Goal: Task Accomplishment & Management: Manage account settings

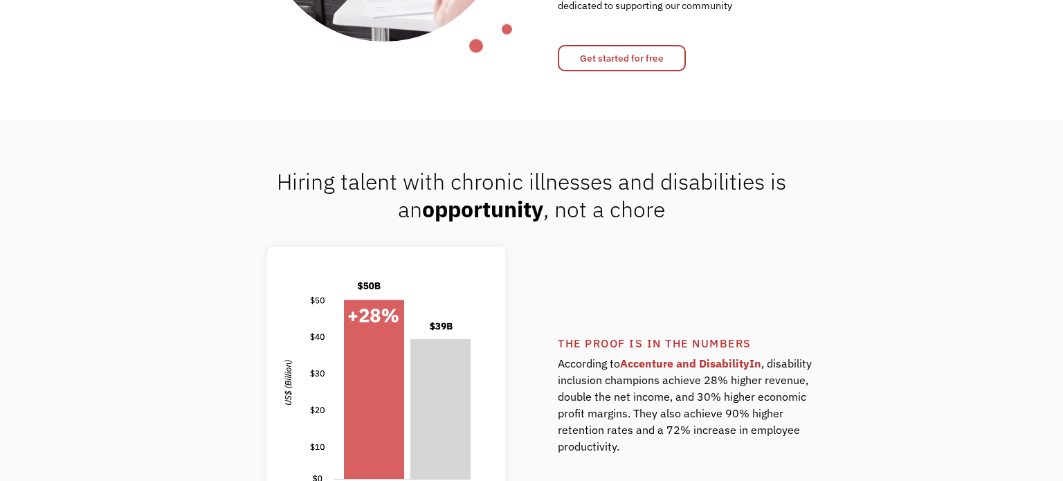
scroll to position [812, 0]
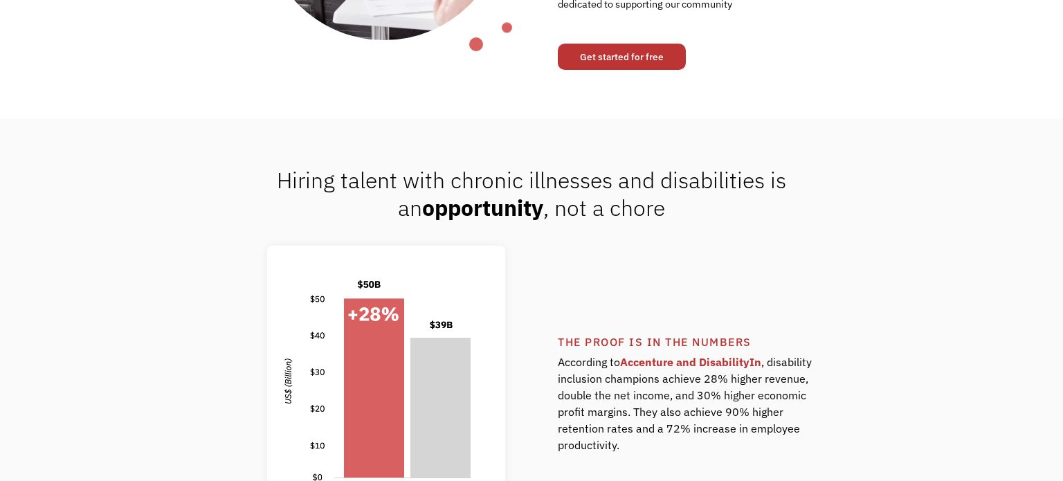
click at [620, 62] on link "Get started for free" at bounding box center [622, 57] width 128 height 26
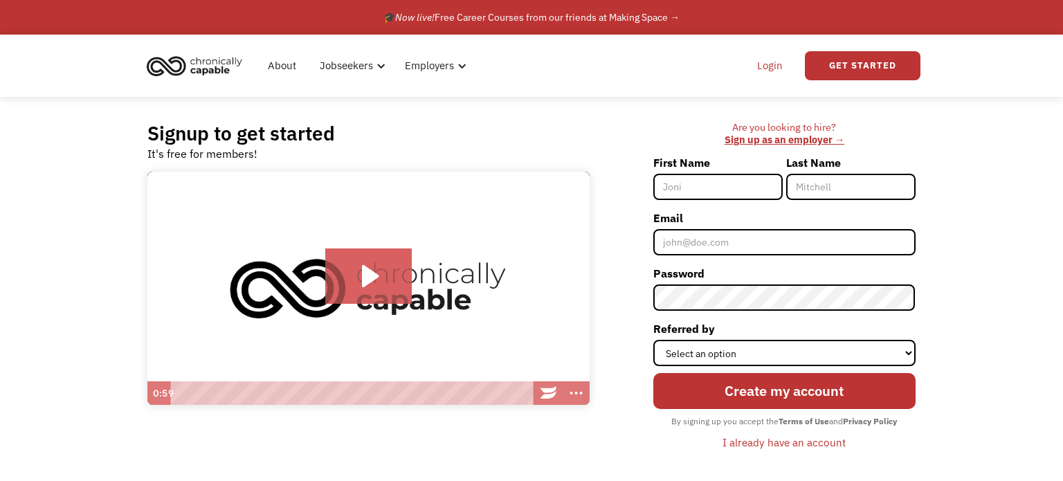
click at [769, 66] on link "Login" at bounding box center [770, 66] width 42 height 44
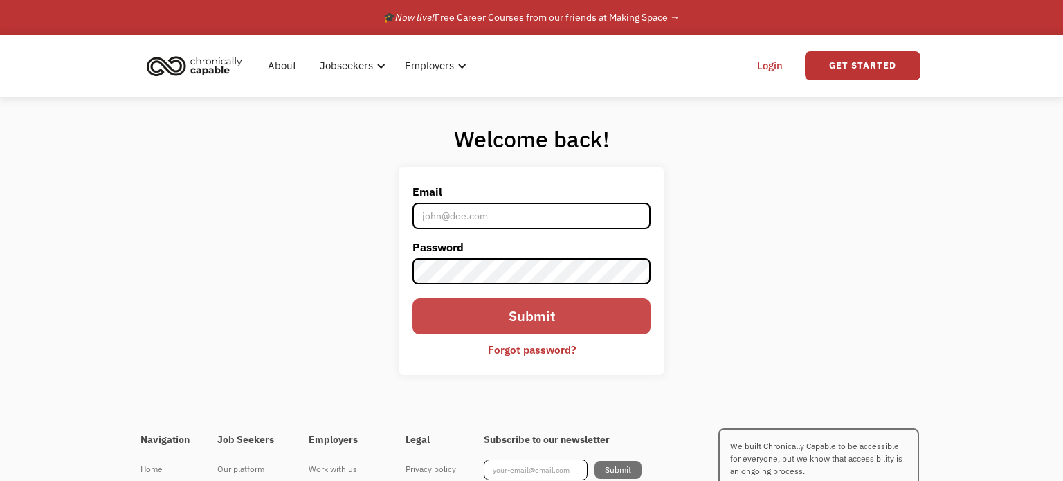
type input "[EMAIL_ADDRESS][PERSON_NAME][DOMAIN_NAME]"
click at [548, 321] on input "Submit" at bounding box center [531, 316] width 238 height 36
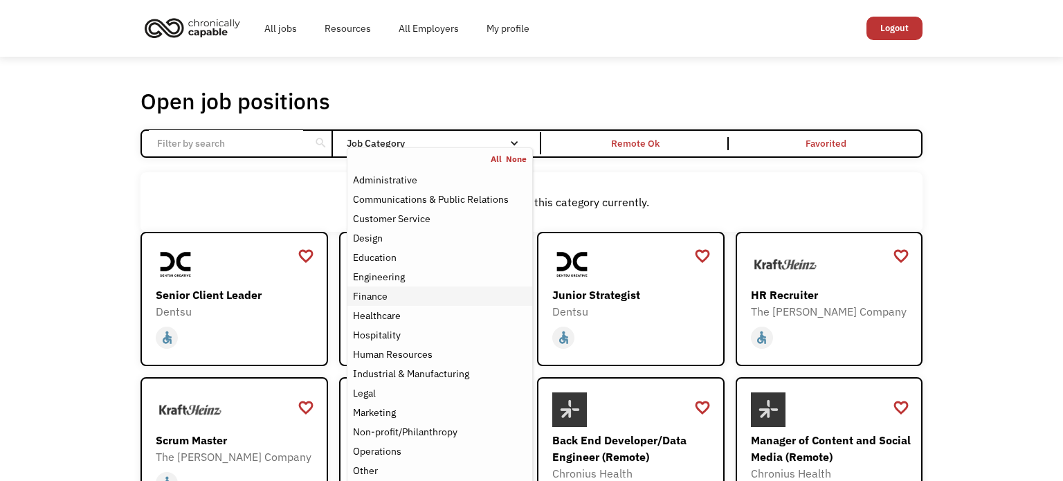
click at [372, 293] on div "Finance" at bounding box center [370, 296] width 35 height 17
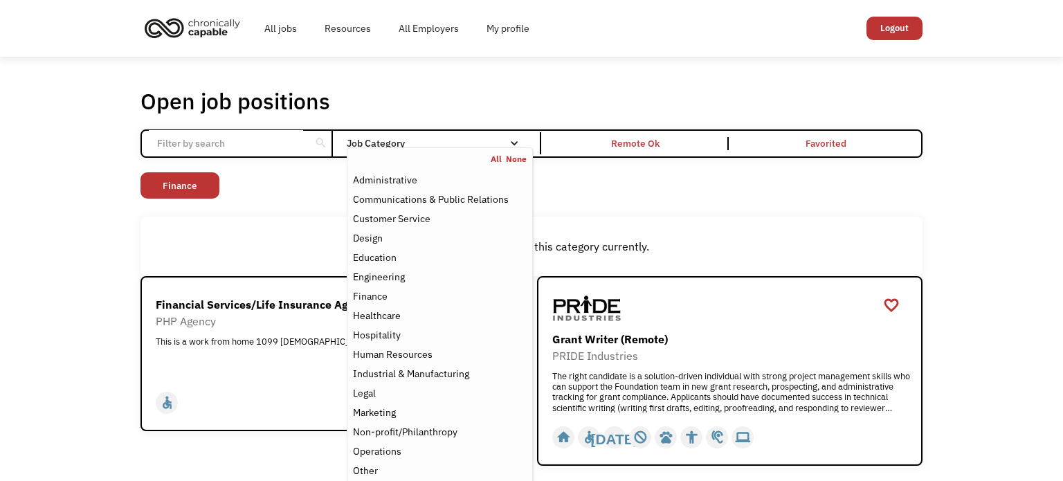
click at [38, 307] on div "Open job positions You have X liked items Search search Filter by category Admi…" at bounding box center [531, 276] width 1063 height 439
click at [455, 432] on div "Non-profit/Philanthropy" at bounding box center [405, 432] width 104 height 17
click at [380, 428] on div "Non-profit/Philanthropy" at bounding box center [405, 432] width 104 height 17
click at [106, 284] on div "Open job positions You have X liked items Search search Filter by category Admi…" at bounding box center [531, 276] width 1063 height 439
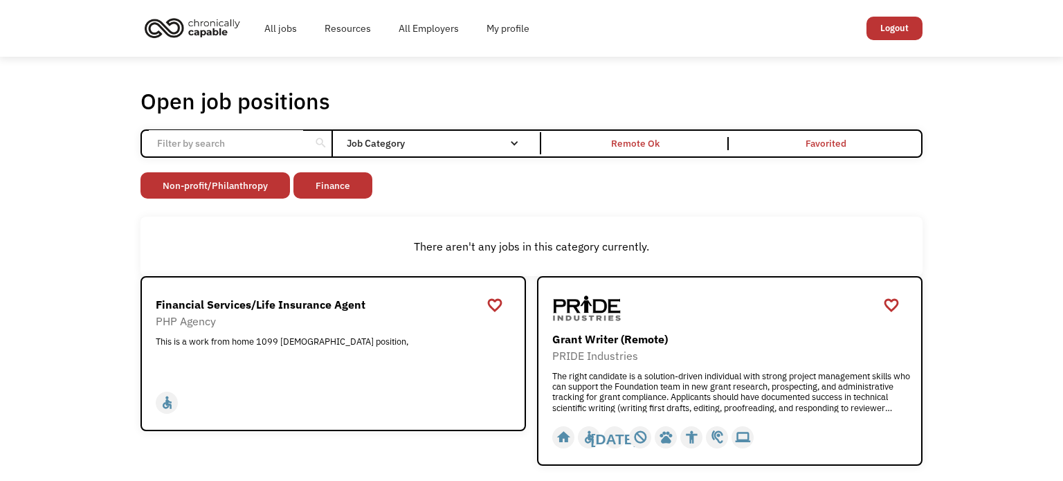
scroll to position [4, 0]
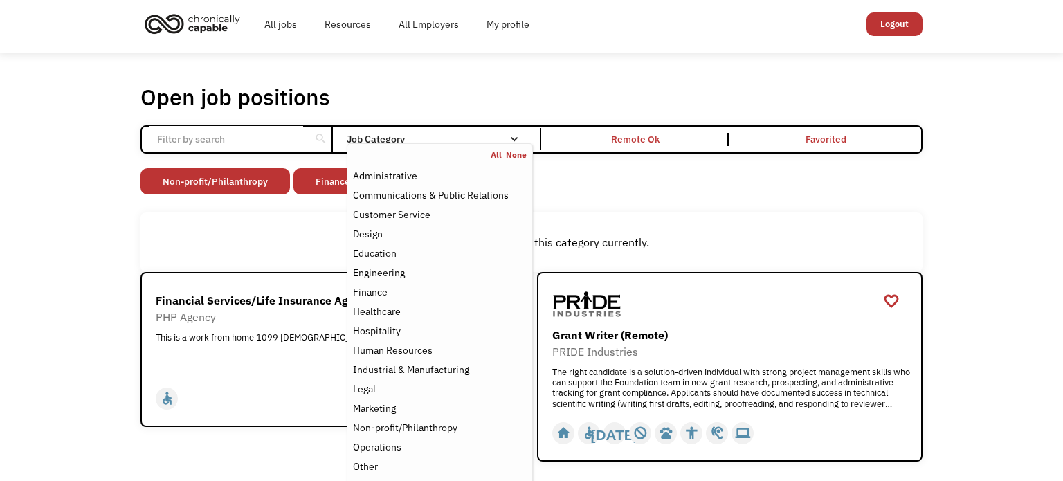
click at [415, 137] on div "Job Category" at bounding box center [440, 139] width 186 height 10
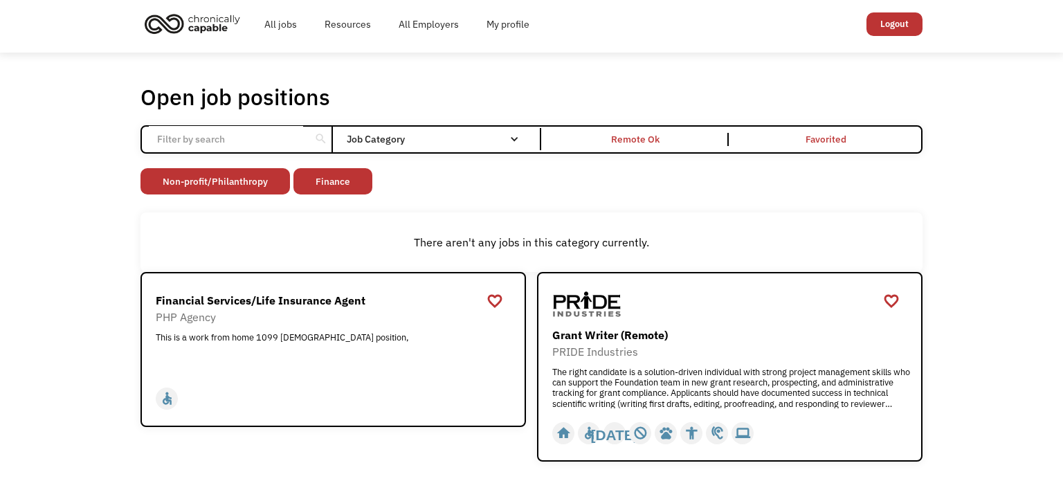
click at [415, 137] on div "Job Category" at bounding box center [440, 139] width 186 height 10
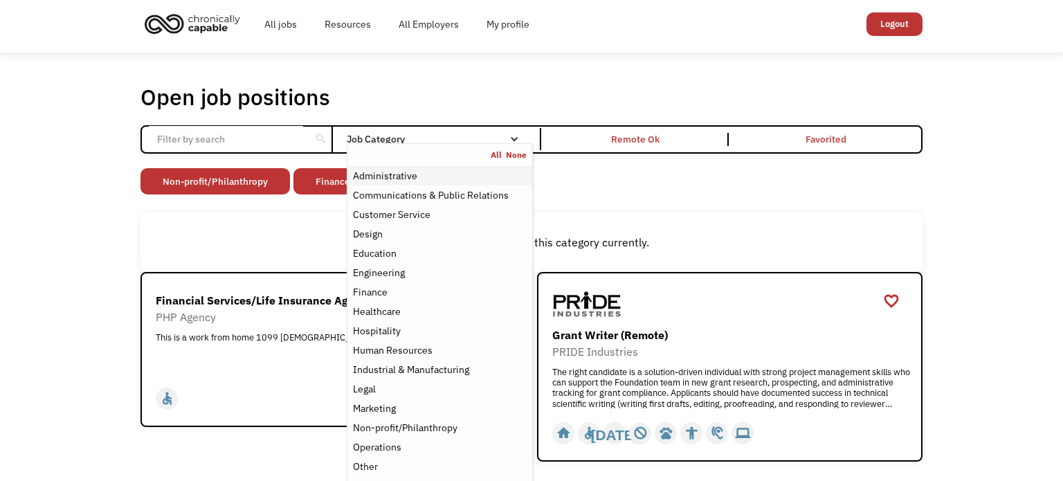
click at [383, 177] on div "Administrative" at bounding box center [385, 175] width 64 height 17
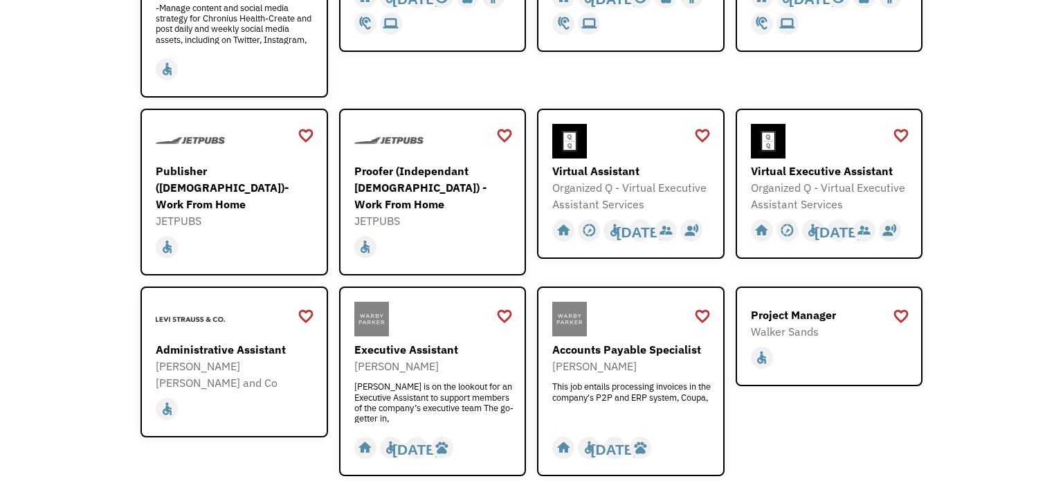
scroll to position [385, 0]
click at [217, 233] on div "home slow_motion_video accessible today not_interested supervisor_account recor…" at bounding box center [236, 246] width 161 height 26
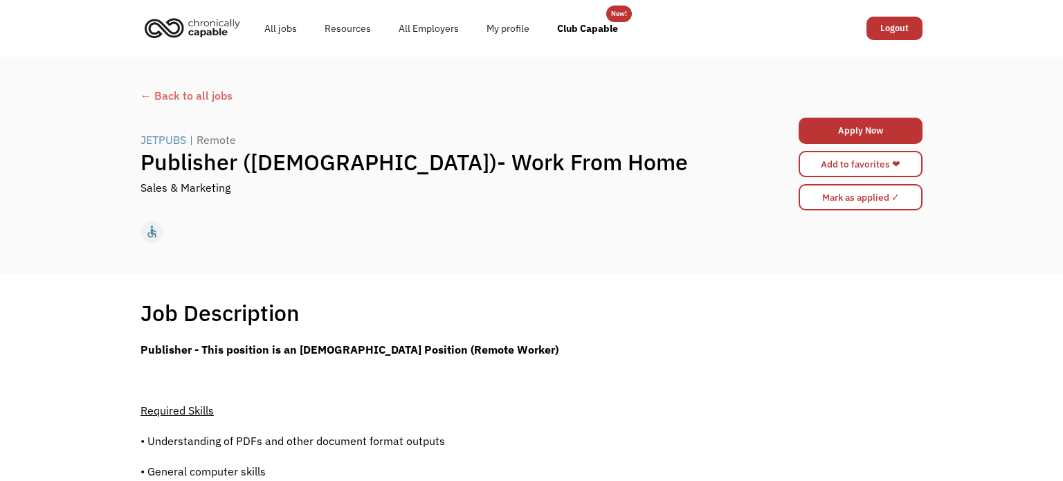
click at [176, 97] on div "← Back to all jobs" at bounding box center [531, 95] width 782 height 17
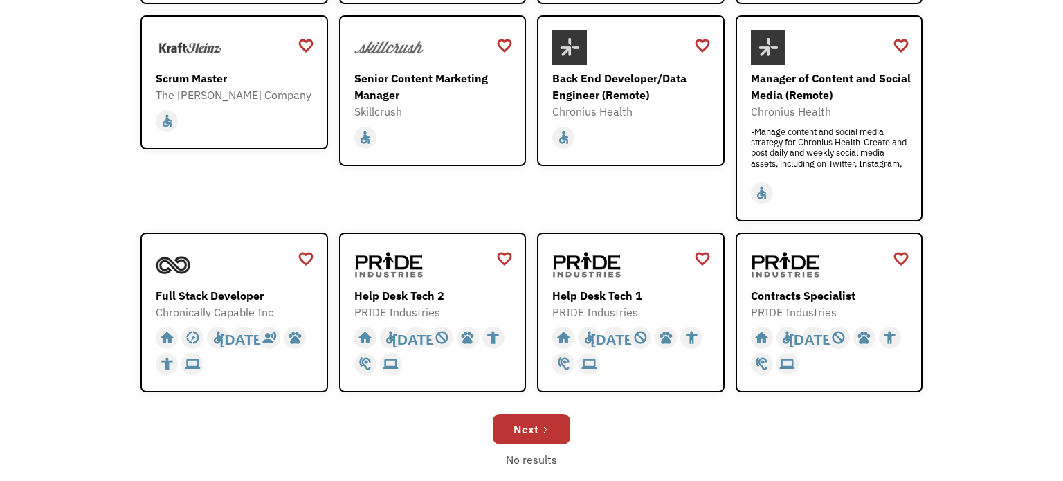
scroll to position [541, 0]
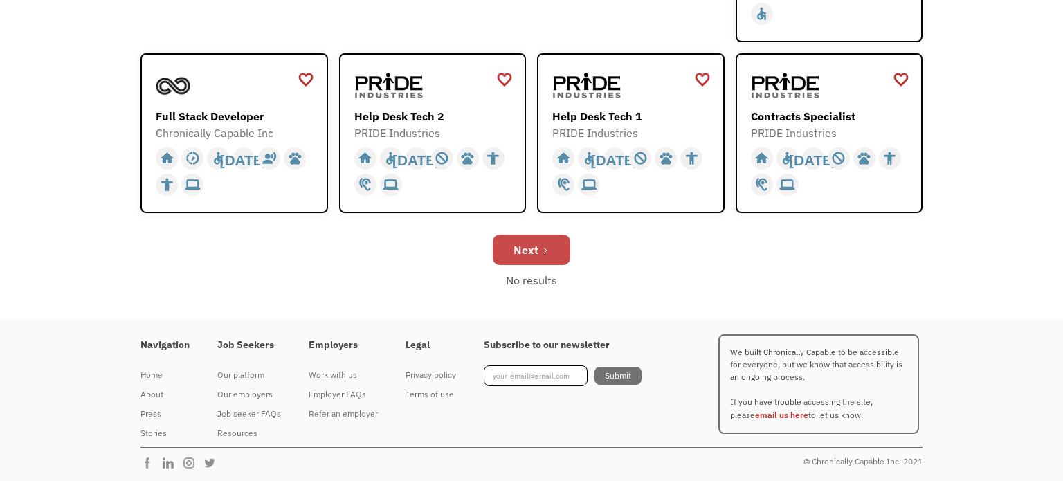
click at [524, 244] on div "Next" at bounding box center [525, 250] width 25 height 17
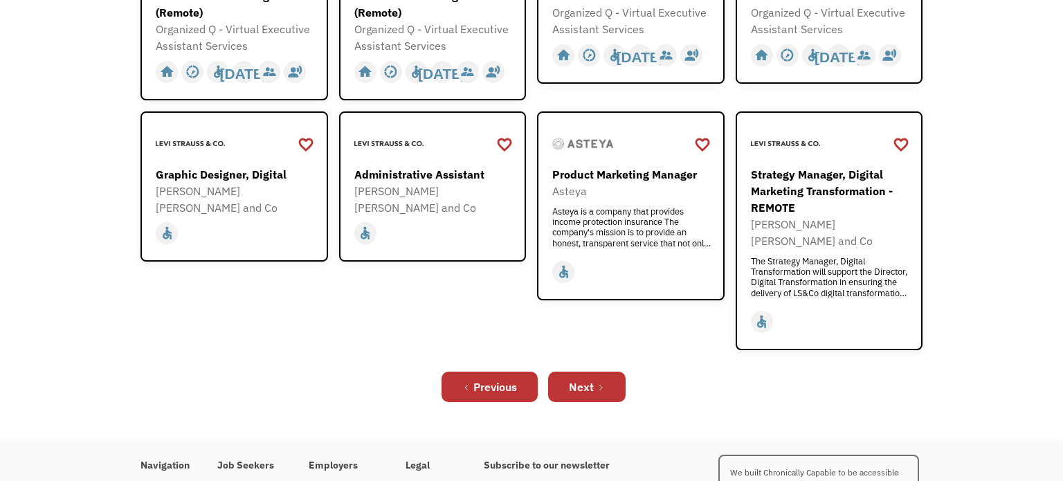
scroll to position [478, 0]
click at [583, 371] on link "Next" at bounding box center [587, 386] width 78 height 30
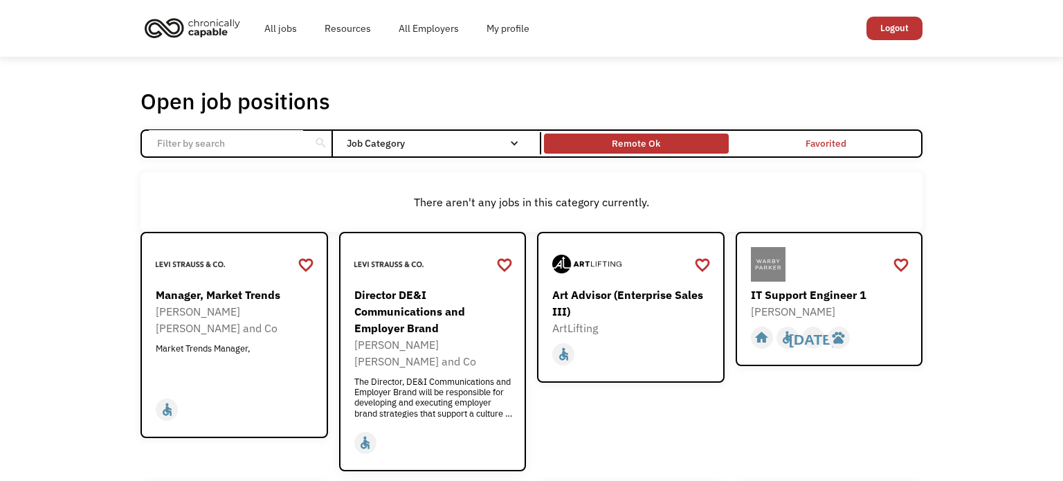
click at [639, 140] on div "Remote Ok" at bounding box center [636, 143] width 48 height 17
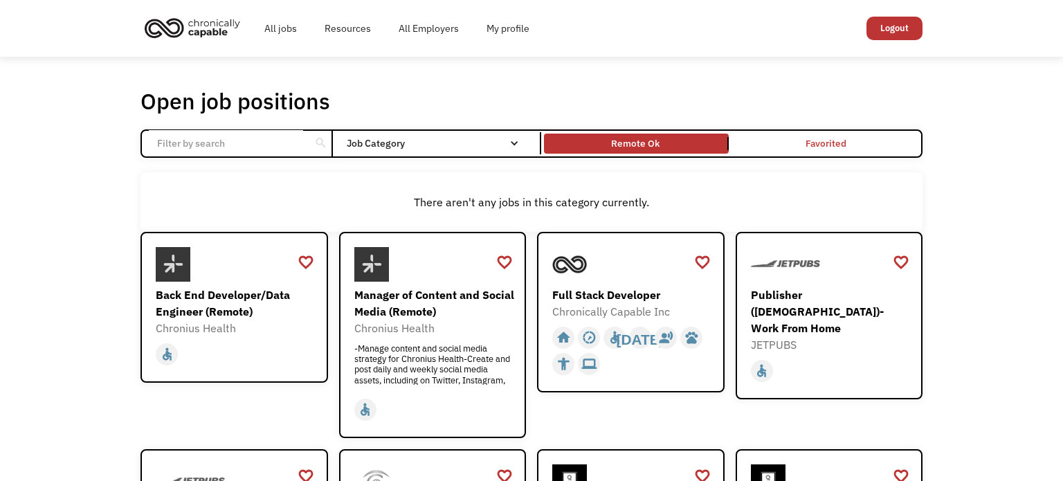
click at [266, 140] on input "Email Form" at bounding box center [226, 143] width 154 height 26
click at [590, 336] on div "slow_motion_video" at bounding box center [589, 337] width 15 height 21
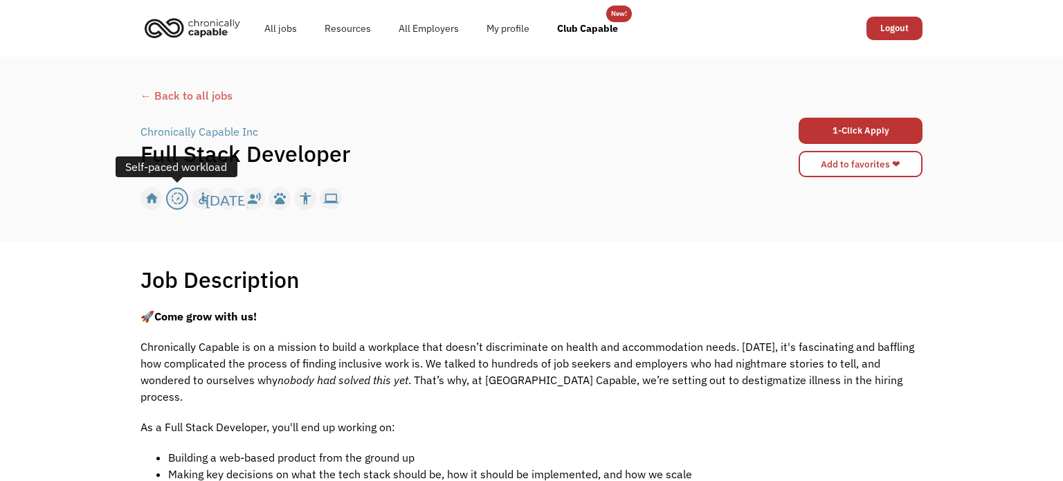
click at [179, 197] on div "slow_motion_video" at bounding box center [177, 198] width 15 height 21
click at [498, 26] on link "My profile" at bounding box center [508, 28] width 71 height 44
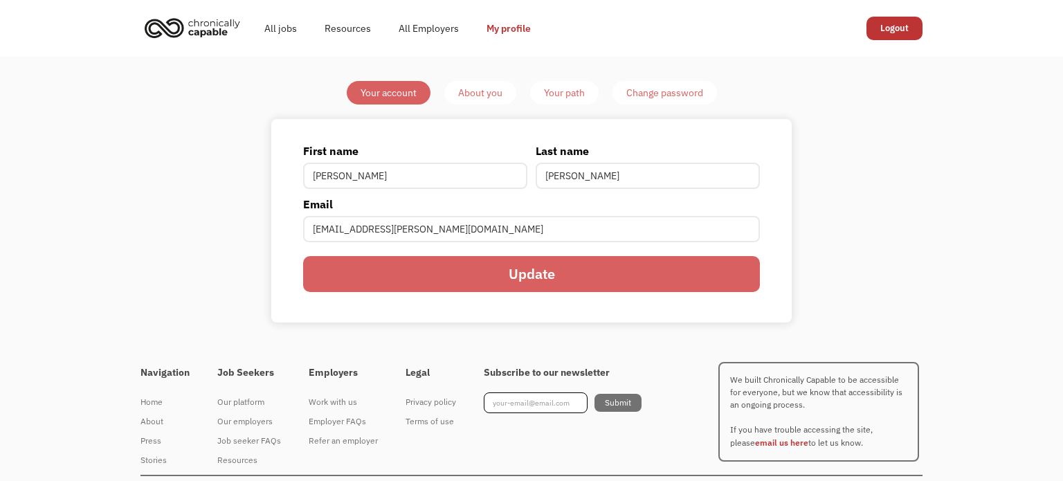
click at [470, 89] on div "About you" at bounding box center [480, 92] width 44 height 17
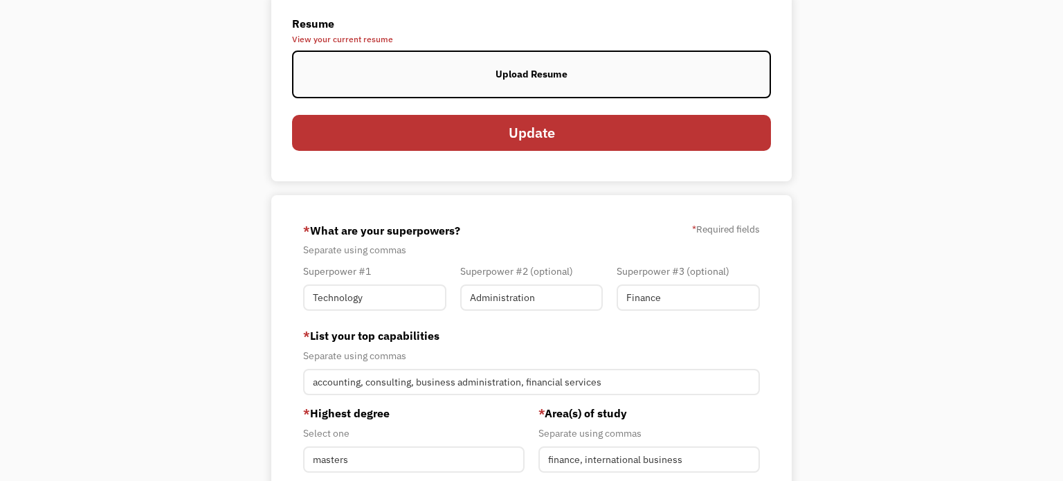
scroll to position [135, 0]
click at [480, 76] on label "Upload Resume" at bounding box center [531, 74] width 479 height 48
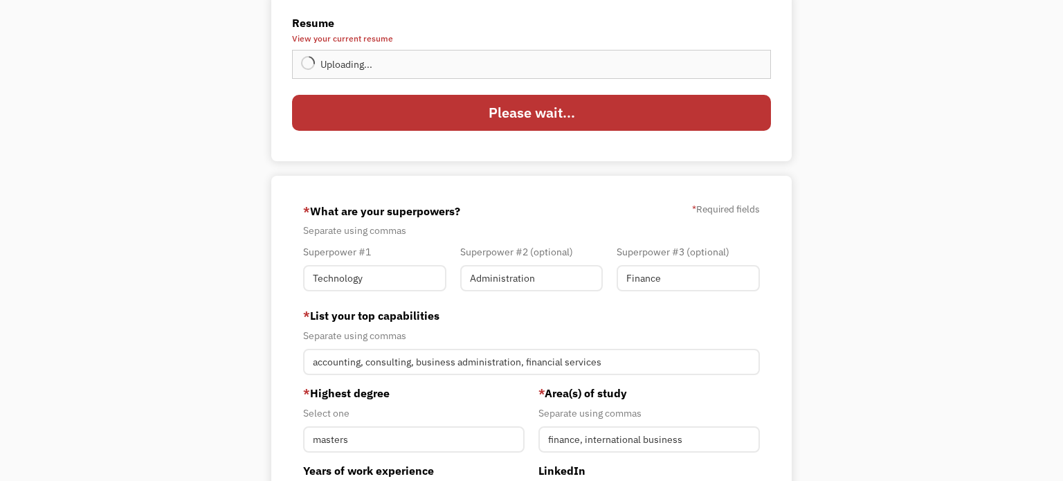
type input "Update"
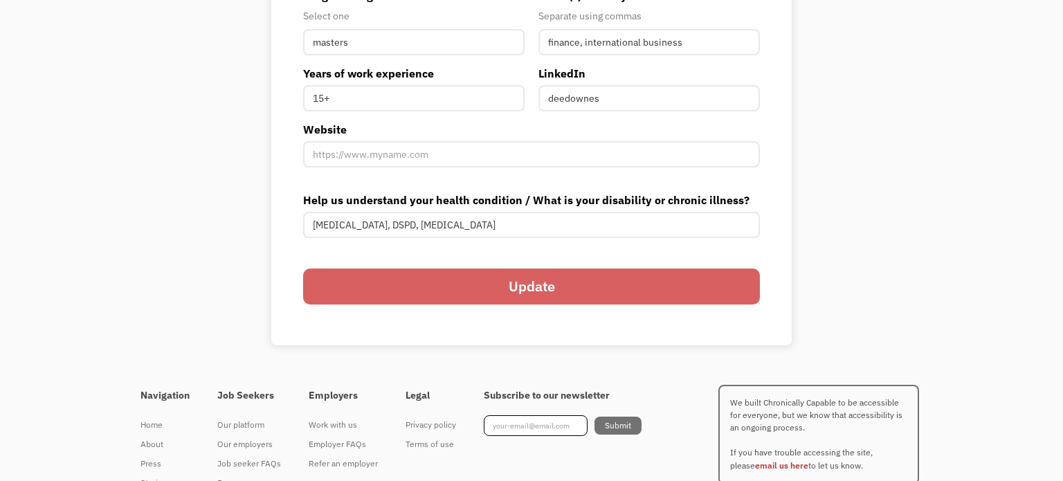
scroll to position [537, 0]
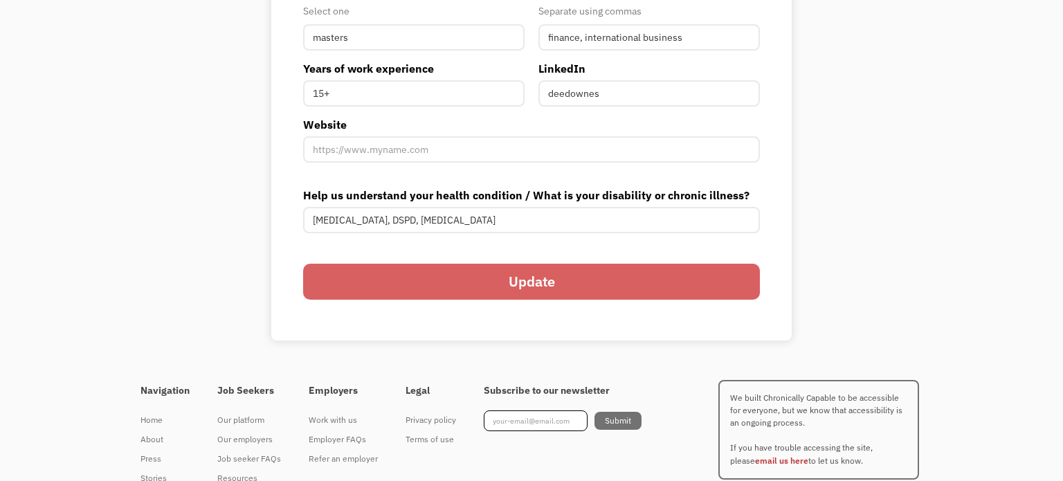
click at [444, 279] on input "Update" at bounding box center [531, 282] width 457 height 36
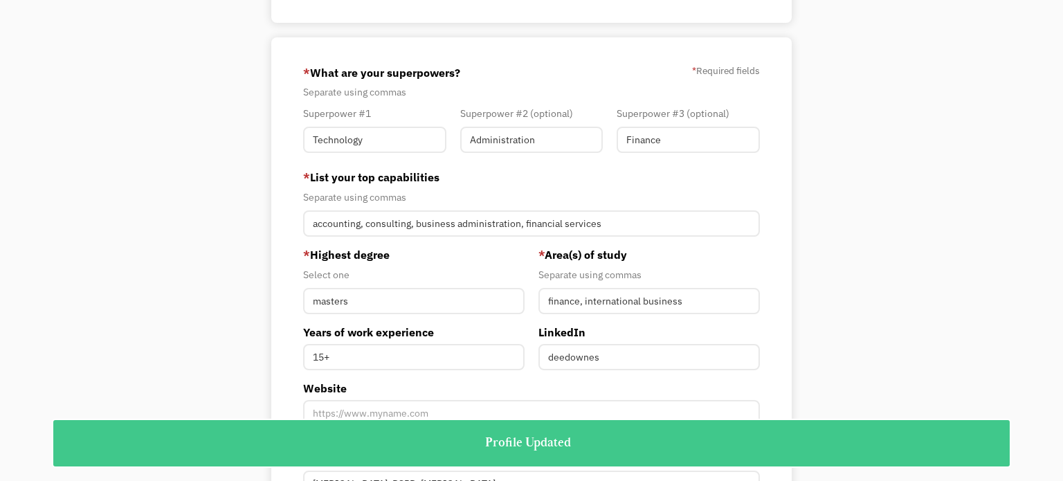
scroll to position [0, 0]
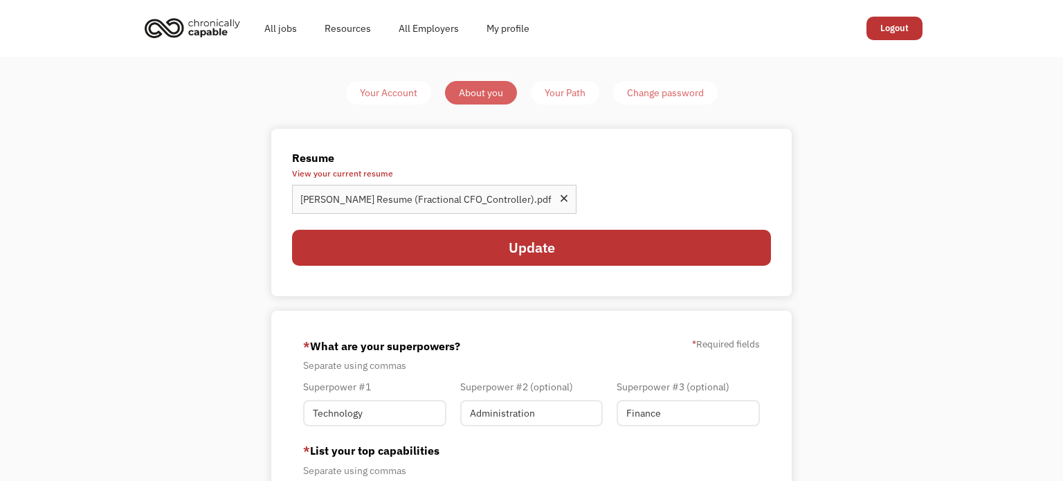
click at [556, 99] on div "Your Path" at bounding box center [565, 92] width 41 height 17
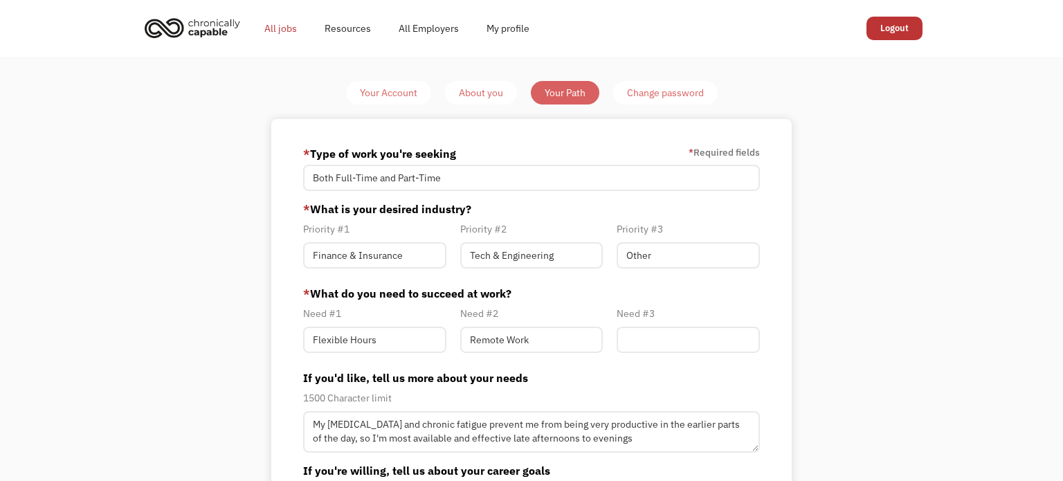
click at [283, 28] on link "All jobs" at bounding box center [281, 28] width 60 height 44
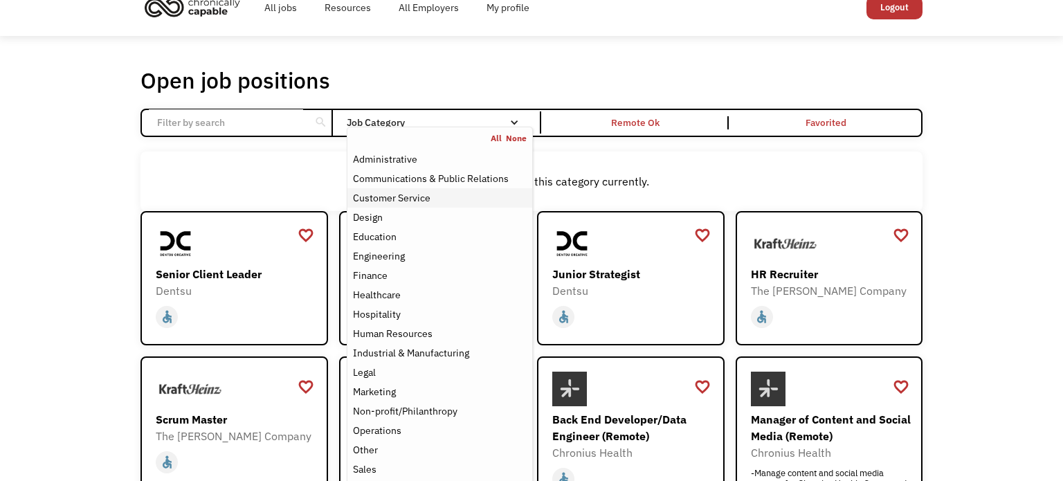
scroll to position [21, 0]
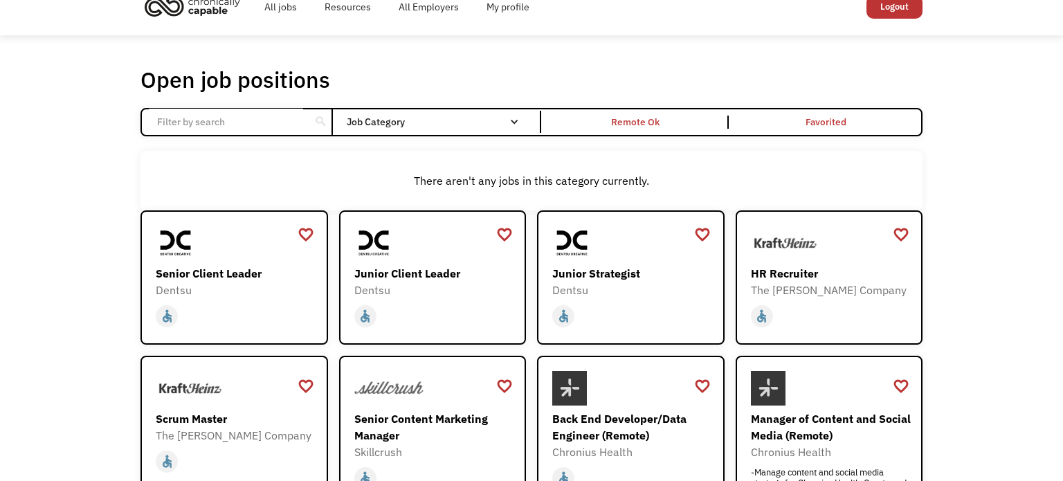
click at [165, 119] on input "Email Form" at bounding box center [226, 122] width 154 height 26
click input "Email Form" at bounding box center [0, 0] width 0 height 0
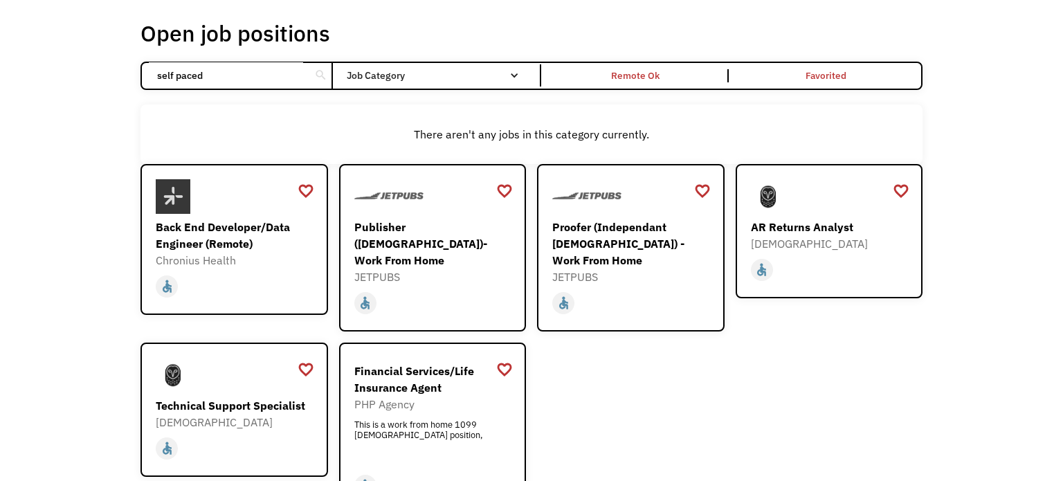
scroll to position [66, 0]
click at [219, 79] on input "self paced" at bounding box center [226, 77] width 154 height 26
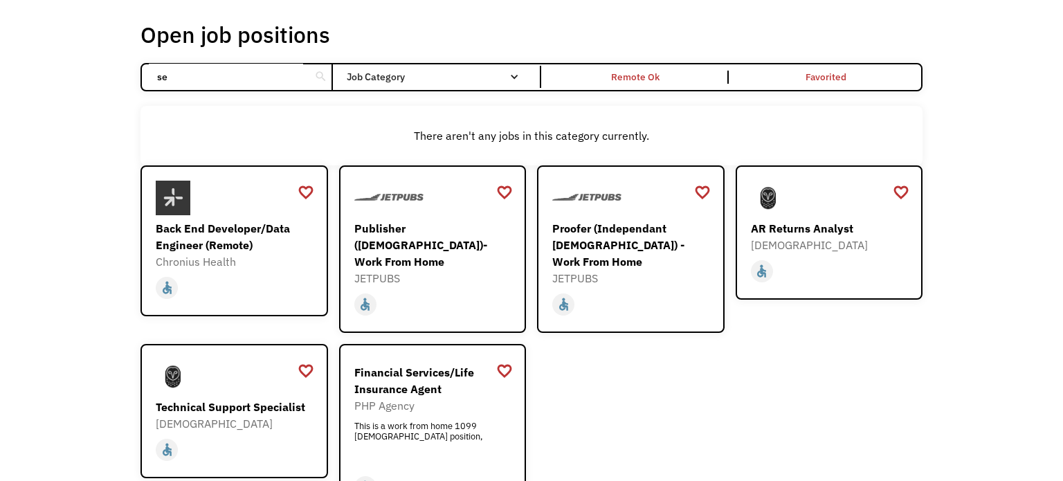
type input "s"
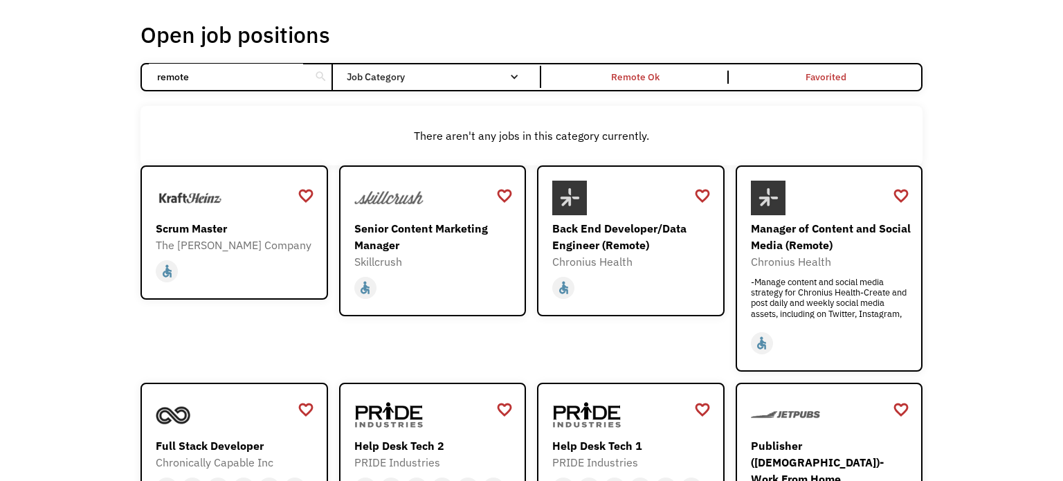
click input "Email Form" at bounding box center [0, 0] width 0 height 0
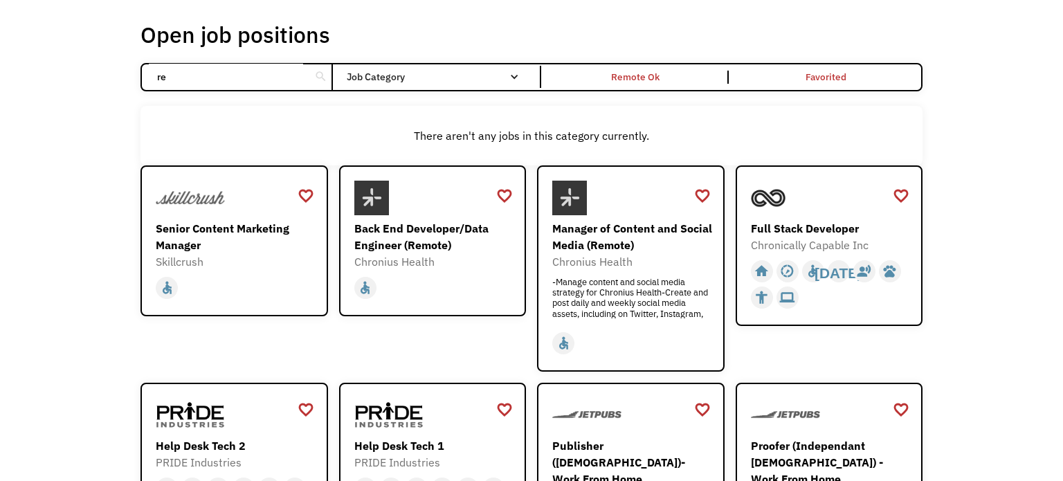
type input "r"
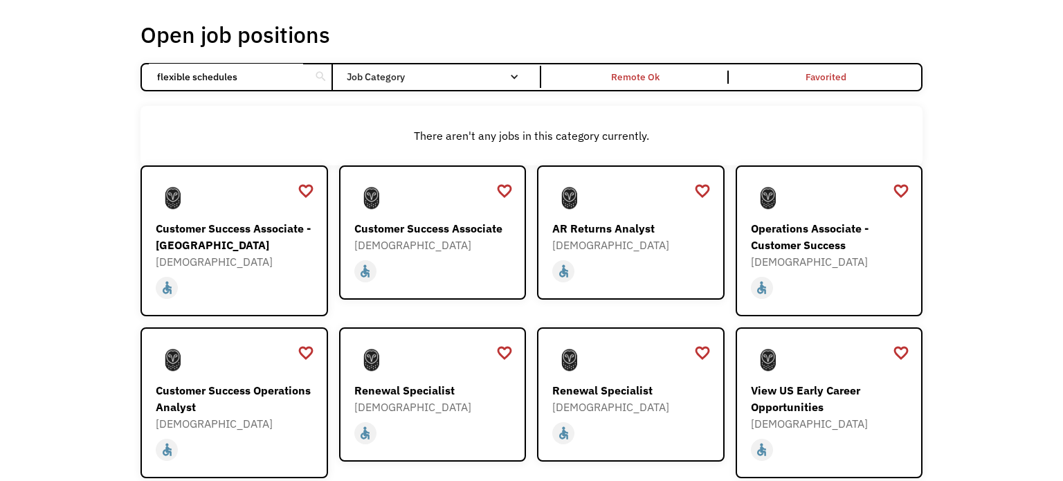
type input "flexible schedules"
click input "Email Form" at bounding box center [0, 0] width 0 height 0
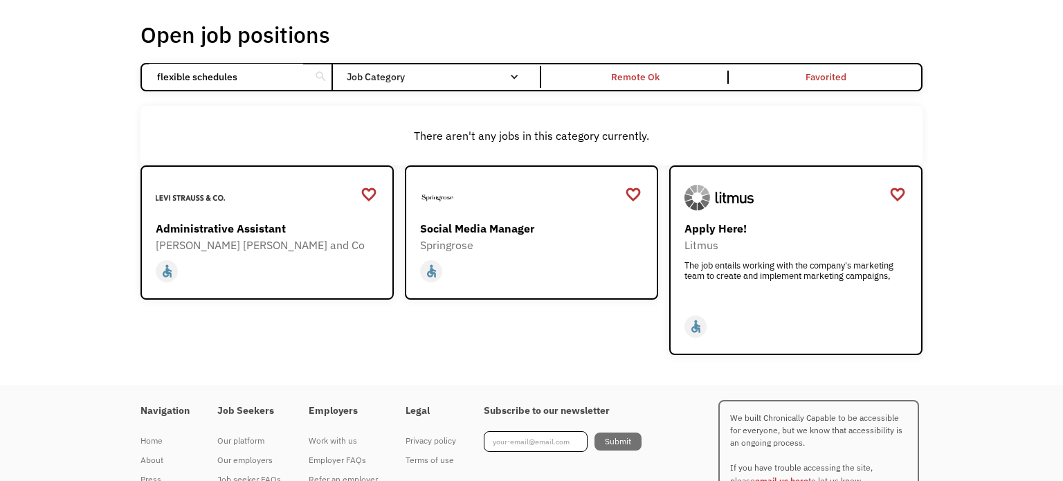
scroll to position [134, 0]
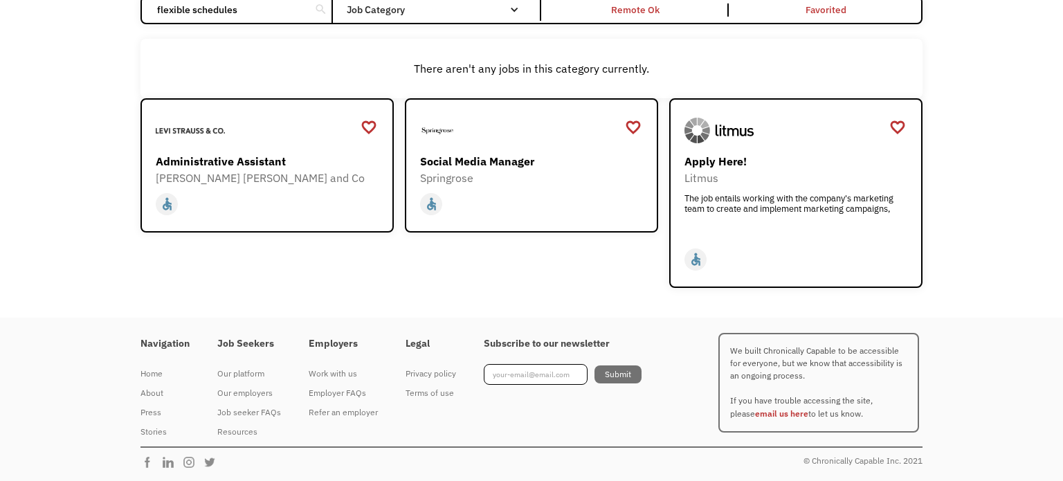
click at [93, 117] on div "Open job positions You have X liked items Search flexible schedules search Filt…" at bounding box center [531, 120] width 1063 height 394
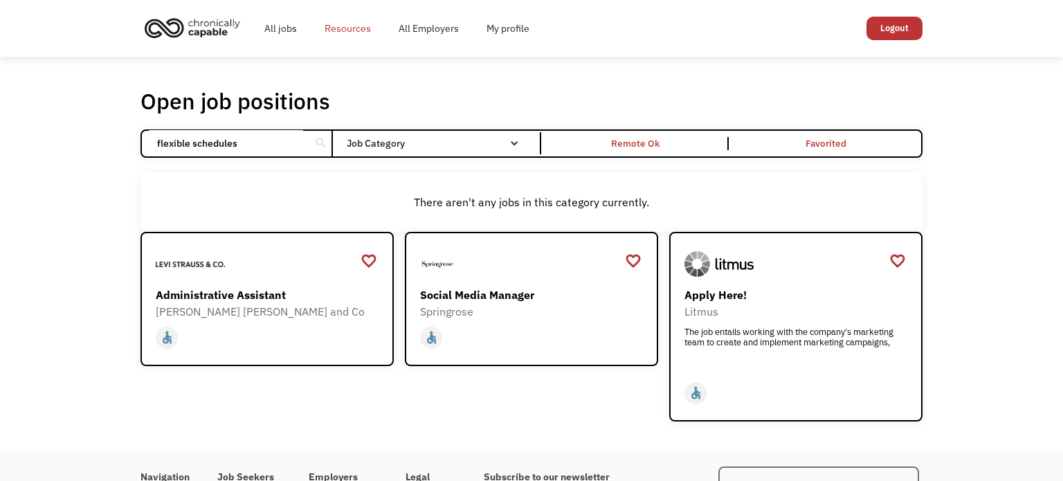
click at [360, 30] on link "Resources" at bounding box center [348, 28] width 74 height 44
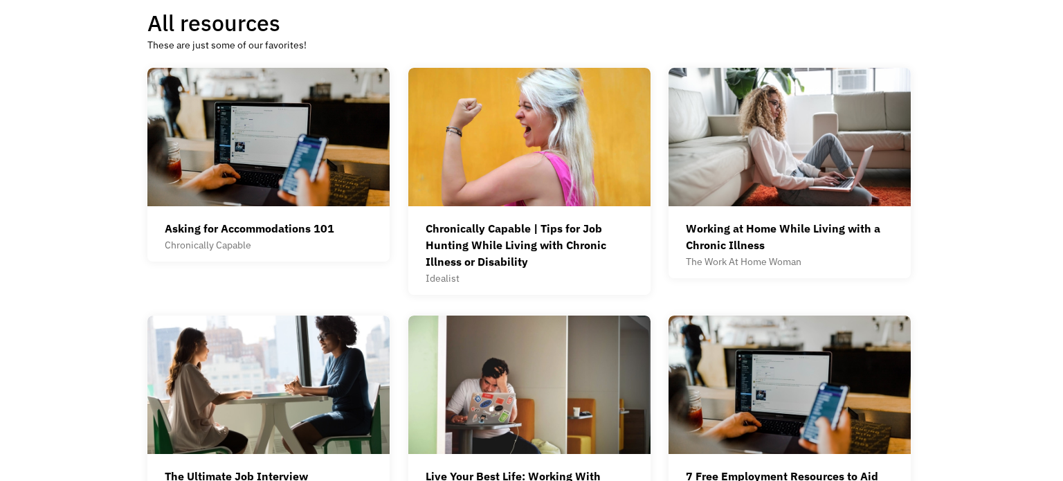
scroll to position [376, 0]
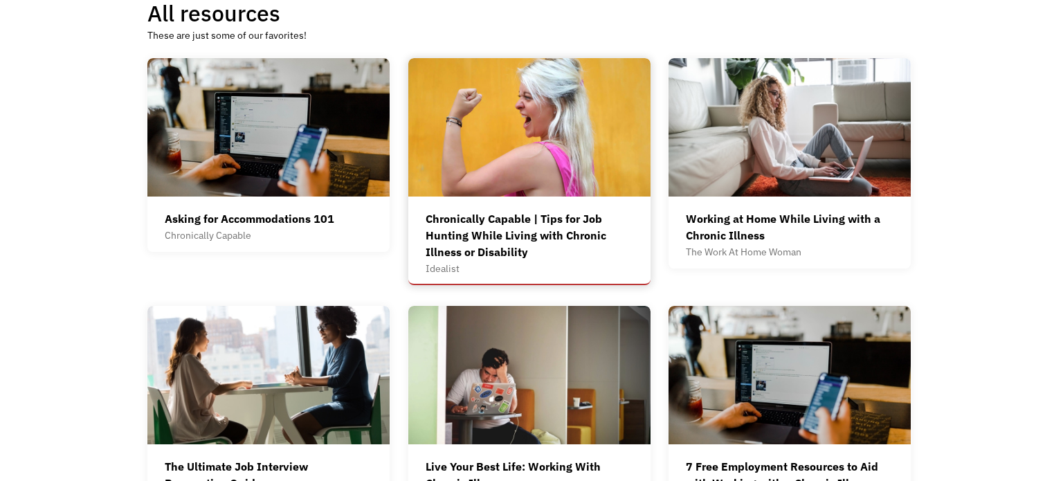
click at [543, 248] on div "Chronically Capable | Tips for Job Hunting While Living with Chronic Illness or…" at bounding box center [530, 235] width 208 height 50
